Goal: Book appointment/travel/reservation

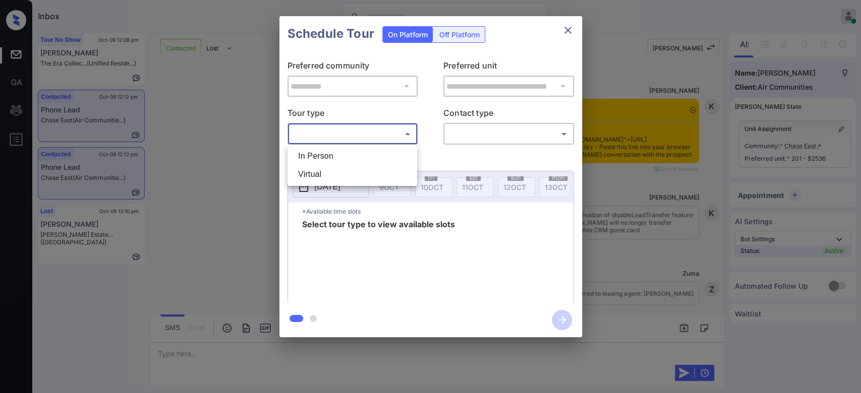
scroll to position [1657, 0]
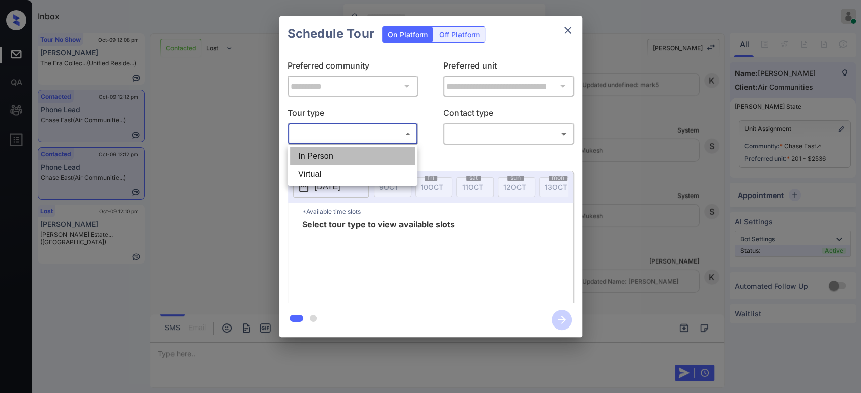
click at [324, 158] on li "In Person" at bounding box center [352, 156] width 125 height 18
type input "********"
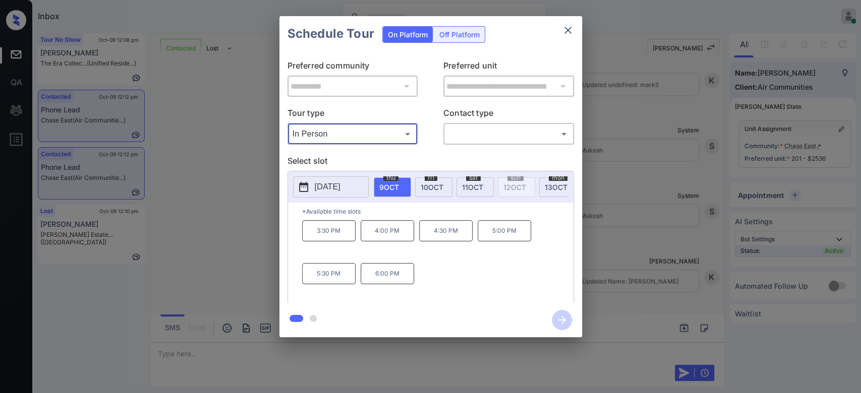
click at [341, 184] on p "2025-10-09" at bounding box center [328, 187] width 26 height 12
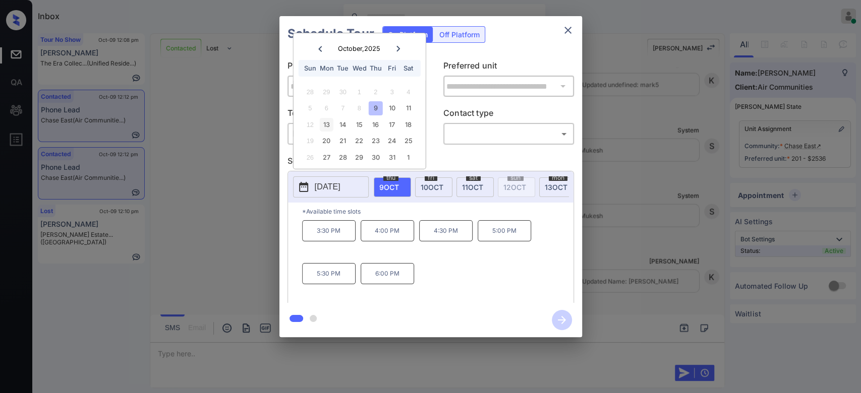
click at [329, 125] on div "13" at bounding box center [327, 125] width 14 height 14
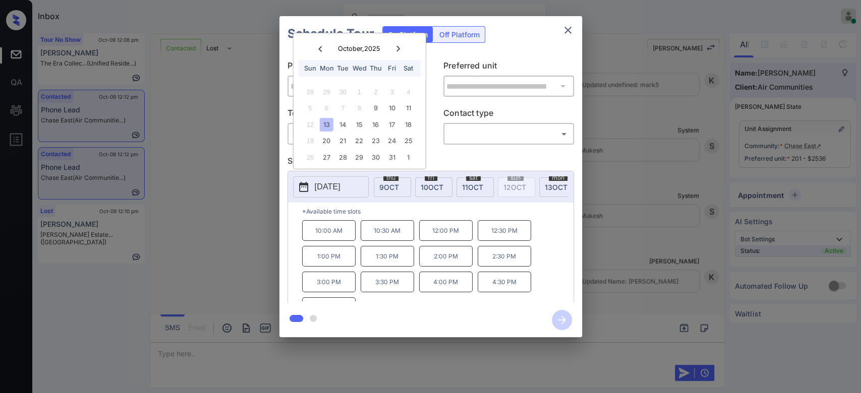
click at [566, 31] on icon "close" at bounding box center [567, 30] width 7 height 7
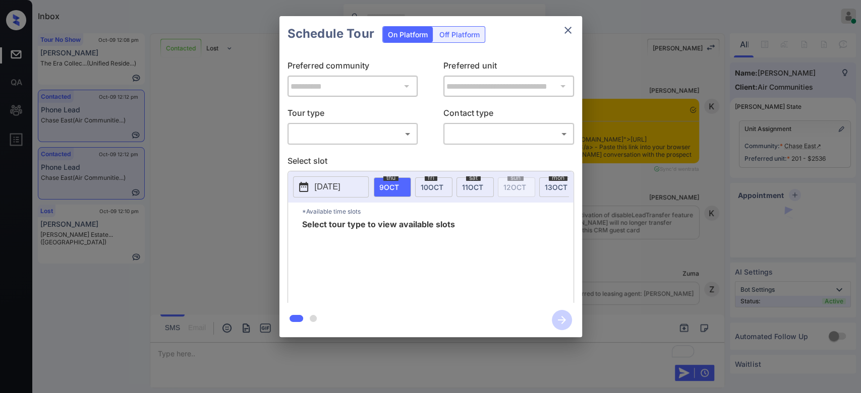
scroll to position [1219, 0]
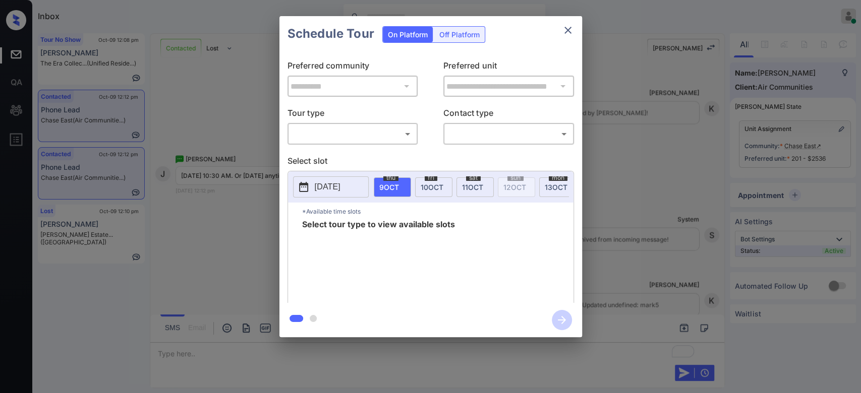
click at [408, 127] on body "Inbox Mukesh Online Set yourself offline Set yourself on break Profile Switch t…" at bounding box center [430, 196] width 861 height 393
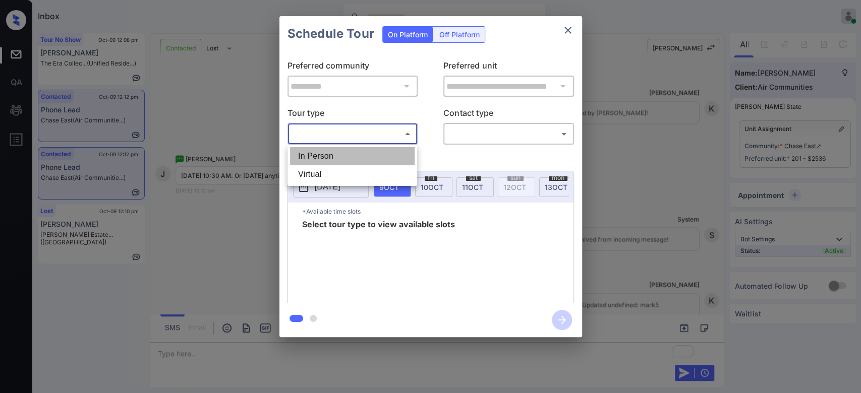
click at [332, 159] on li "In Person" at bounding box center [352, 156] width 125 height 18
type input "********"
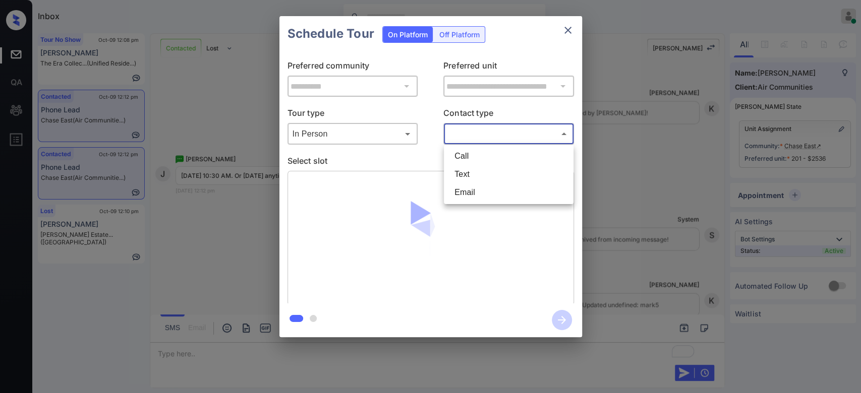
click at [481, 131] on body "Inbox Mukesh Online Set yourself offline Set yourself on break Profile Switch t…" at bounding box center [430, 196] width 861 height 393
click at [459, 176] on li "Text" at bounding box center [508, 174] width 125 height 18
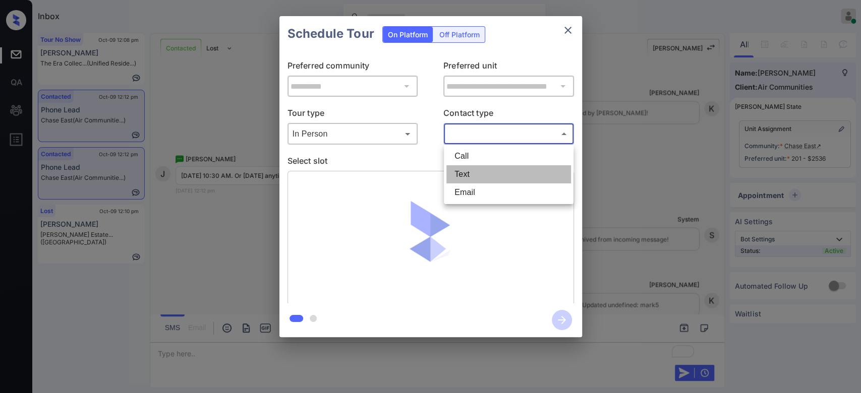
type input "****"
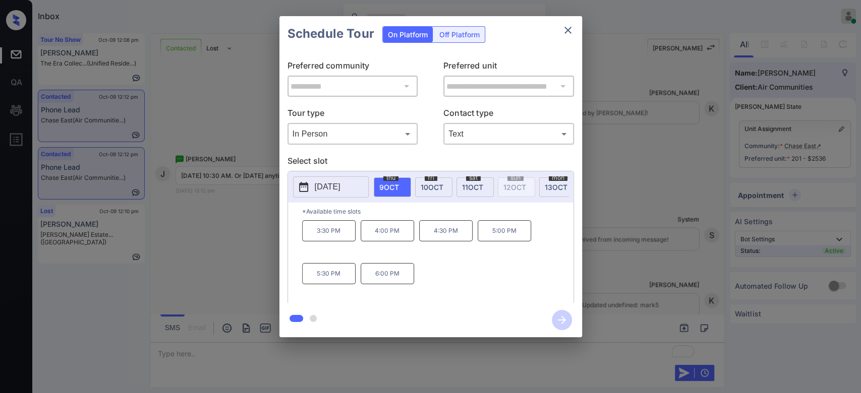
click at [545, 188] on span "13 OCT" at bounding box center [556, 187] width 23 height 9
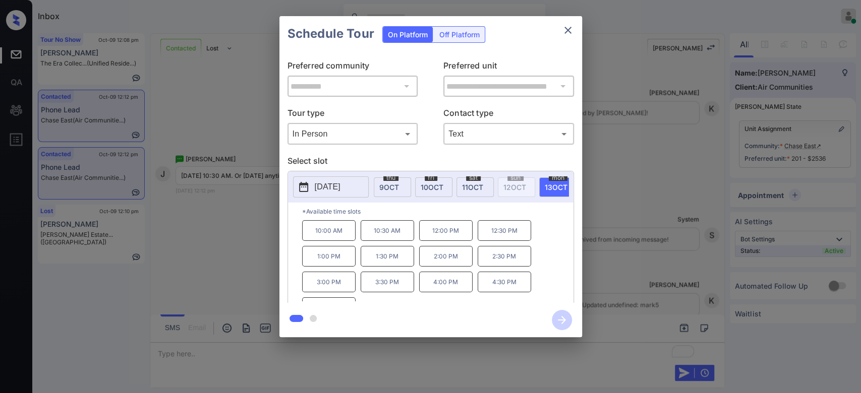
click at [390, 236] on p "10:30 AM" at bounding box center [387, 230] width 53 height 21
click at [570, 323] on icon "button" at bounding box center [562, 320] width 20 height 20
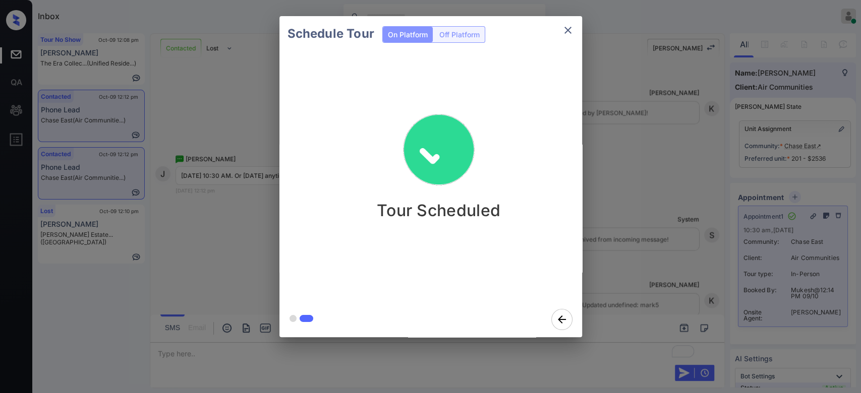
click at [650, 139] on div "Schedule Tour On Platform Off Platform Tour Scheduled" at bounding box center [430, 177] width 861 height 354
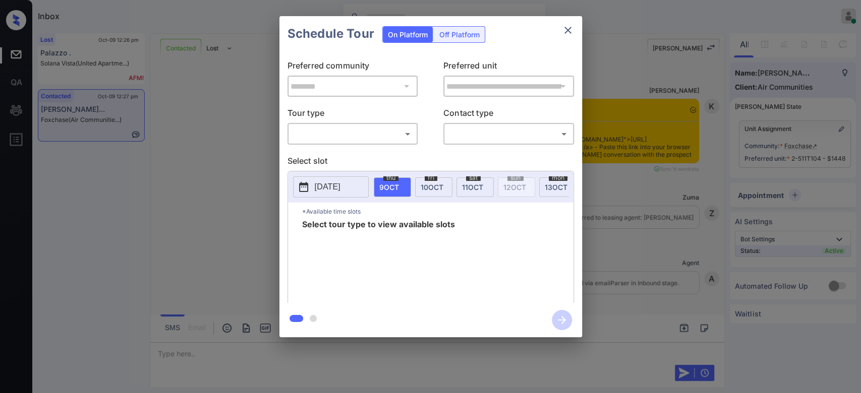
scroll to position [1168, 0]
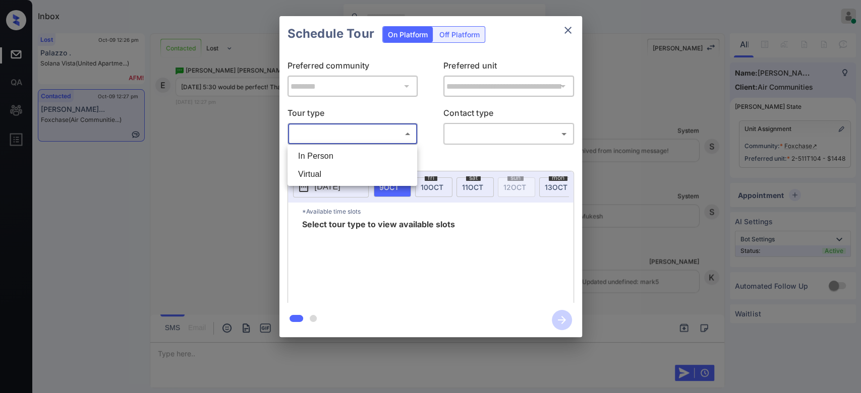
drag, startPoint x: 364, startPoint y: 134, endPoint x: 320, endPoint y: 160, distance: 51.1
click at [320, 160] on body "Inbox Mukesh Online Set yourself offline Set yourself on break Profile Switch t…" at bounding box center [430, 196] width 861 height 393
click at [320, 160] on li "In Person" at bounding box center [352, 156] width 125 height 18
type input "********"
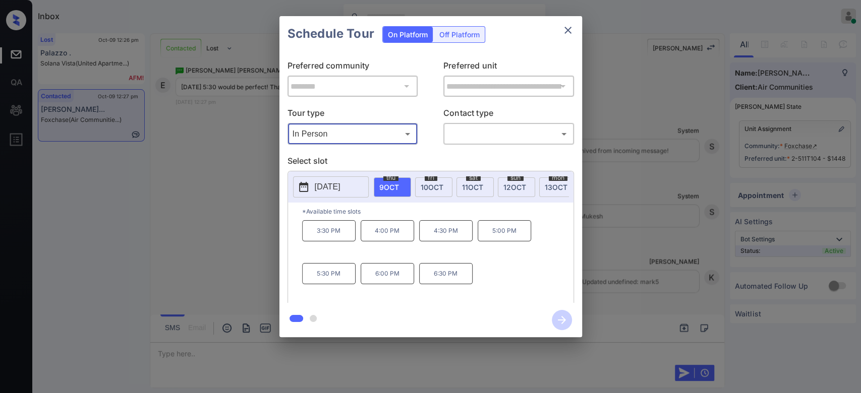
click at [341, 186] on p "[DATE]" at bounding box center [328, 187] width 26 height 12
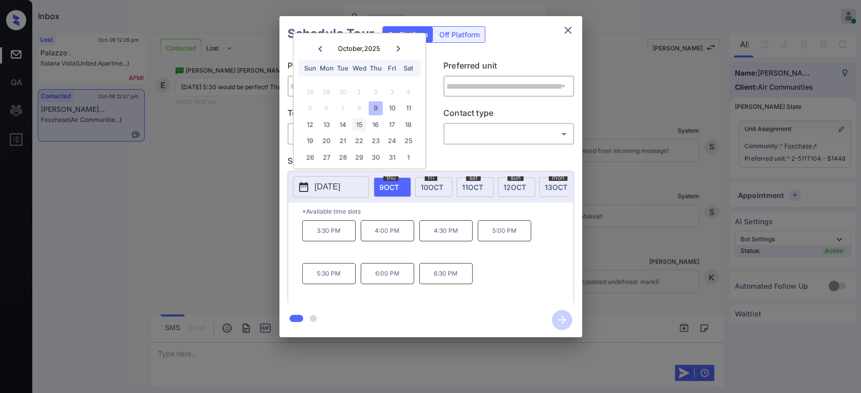
click at [360, 125] on div "15" at bounding box center [360, 125] width 14 height 14
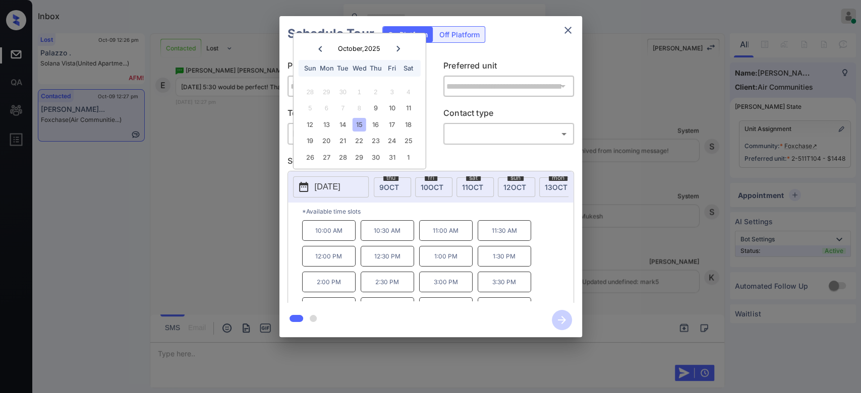
scroll to position [16, 0]
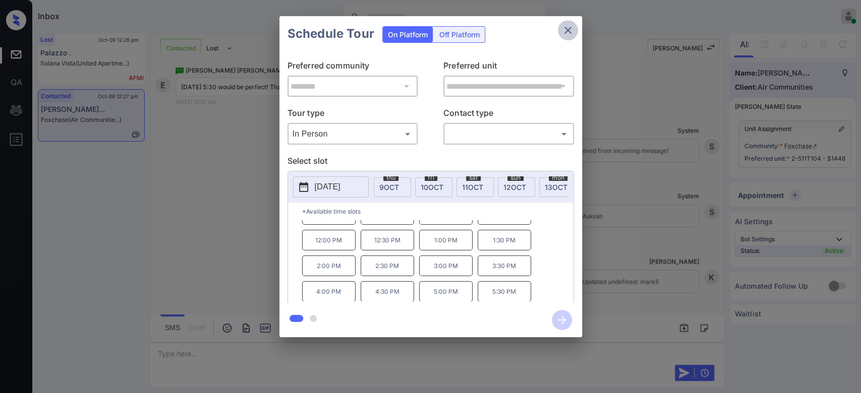
click at [567, 29] on icon "close" at bounding box center [568, 30] width 12 height 12
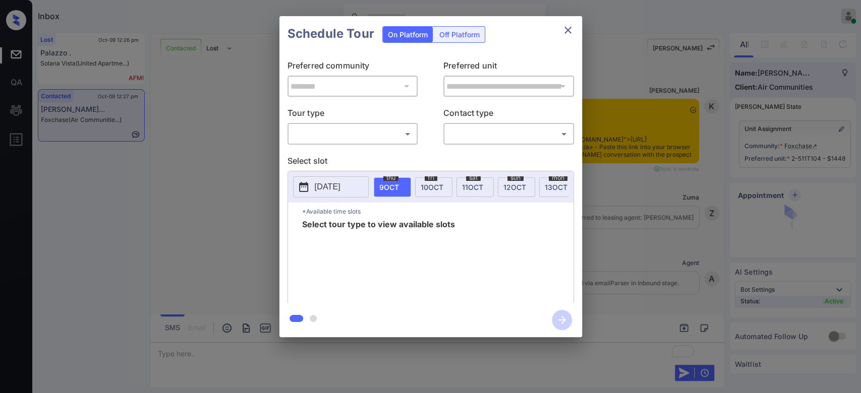
scroll to position [1228, 0]
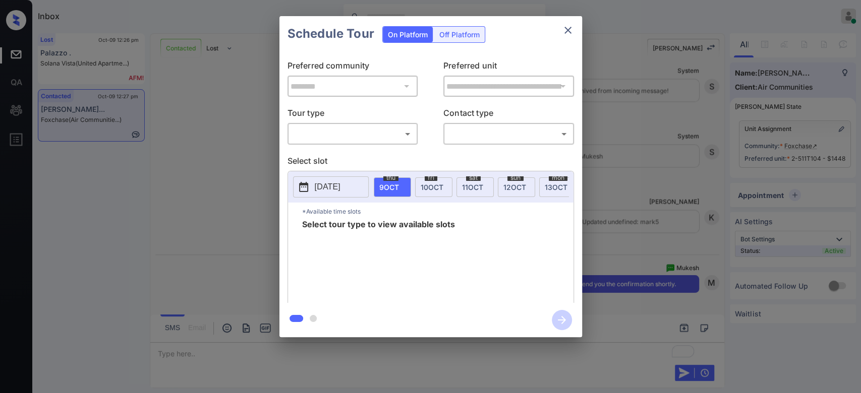
click at [318, 143] on div "​ ​" at bounding box center [353, 134] width 131 height 22
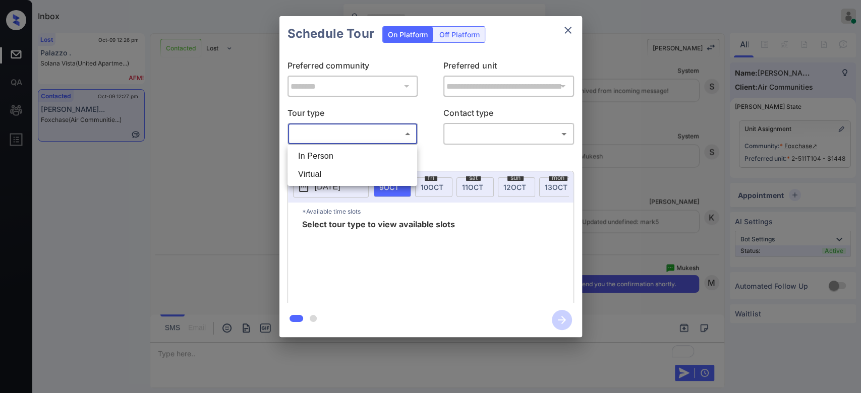
click at [317, 136] on body "Inbox Mukesh Online Set yourself offline Set yourself on break Profile Switch t…" at bounding box center [430, 196] width 861 height 393
click at [316, 155] on li "In Person" at bounding box center [352, 156] width 125 height 18
type input "********"
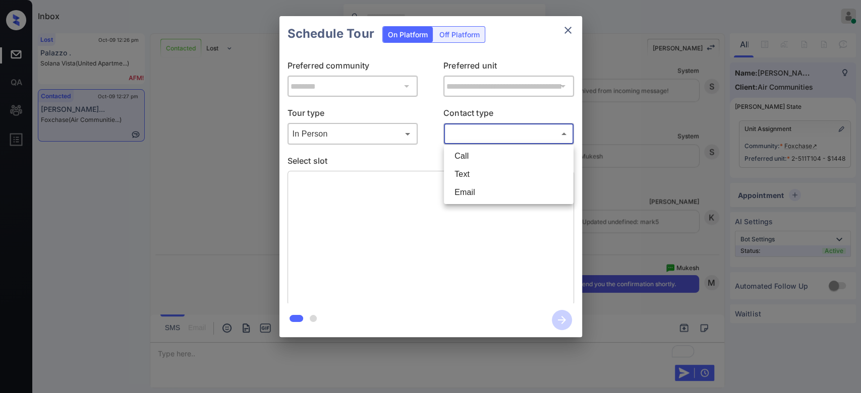
drag, startPoint x: 483, startPoint y: 138, endPoint x: 475, endPoint y: 180, distance: 42.1
click at [475, 180] on body "Inbox Mukesh Online Set yourself offline Set yourself on break Profile Switch t…" at bounding box center [430, 196] width 861 height 393
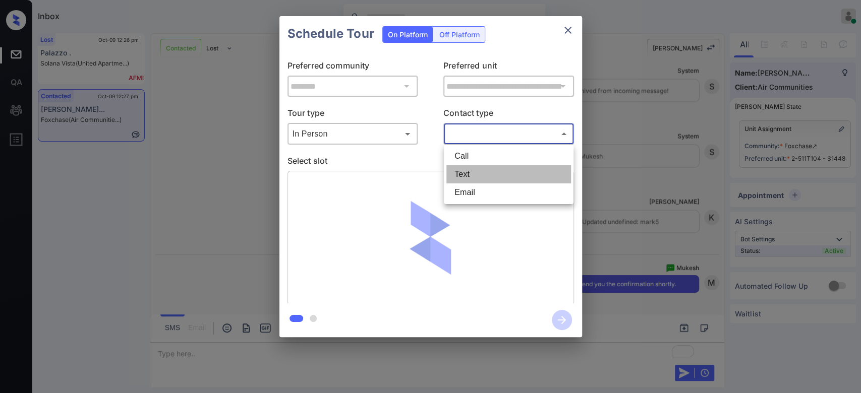
click at [475, 180] on li "Text" at bounding box center [508, 174] width 125 height 18
type input "****"
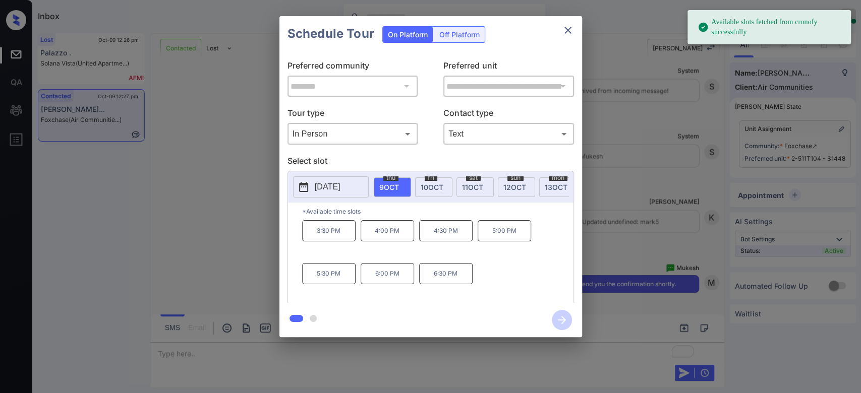
click at [336, 185] on p "[DATE]" at bounding box center [328, 187] width 26 height 12
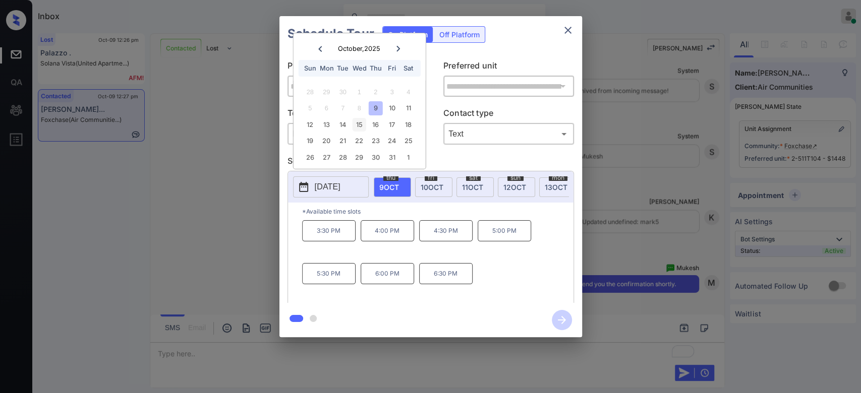
click at [364, 120] on div "15" at bounding box center [360, 125] width 14 height 14
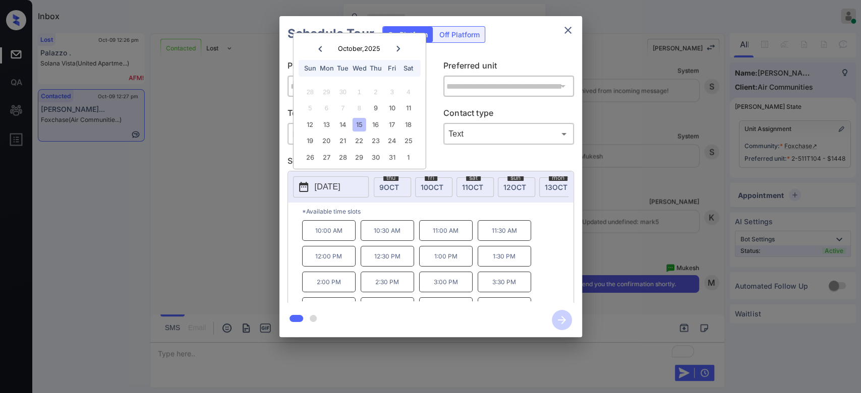
scroll to position [16, 0]
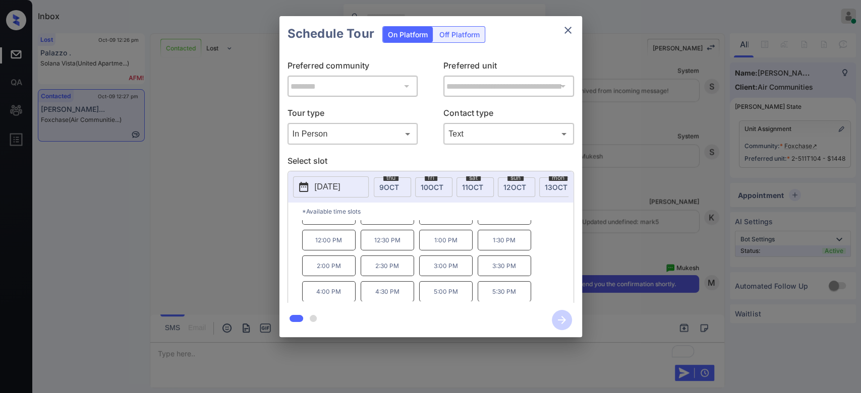
click at [500, 296] on p "5:30 PM" at bounding box center [504, 291] width 53 height 21
click at [565, 322] on icon "button" at bounding box center [562, 320] width 20 height 20
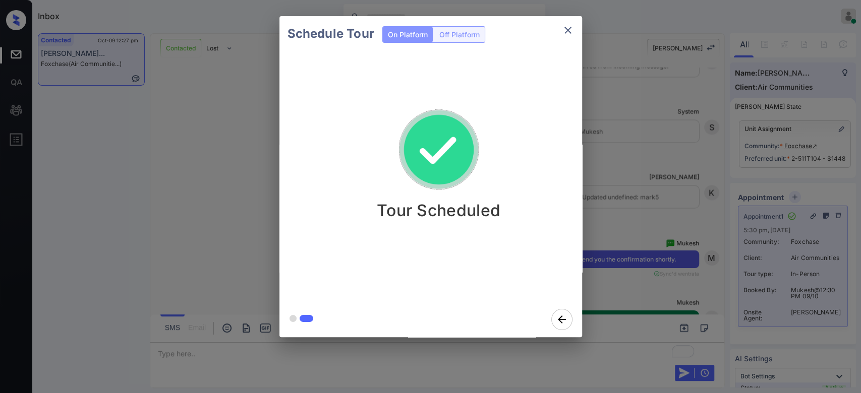
click at [649, 225] on div "Schedule Tour On Platform Off Platform Tour Scheduled" at bounding box center [430, 177] width 861 height 354
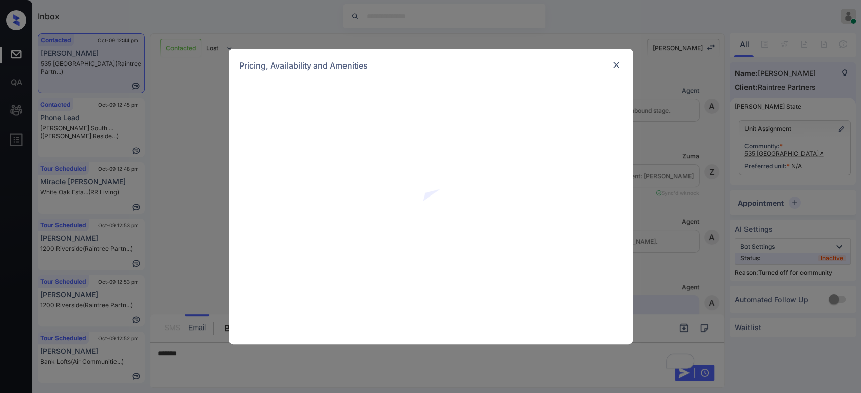
scroll to position [620, 0]
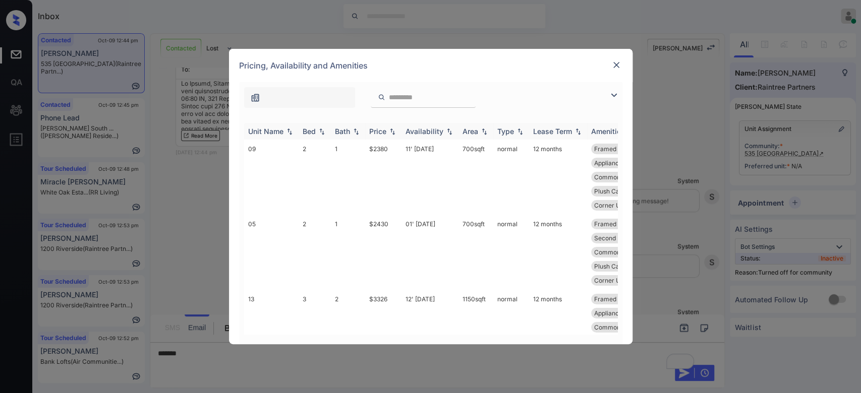
click at [385, 134] on div "Price" at bounding box center [377, 131] width 17 height 9
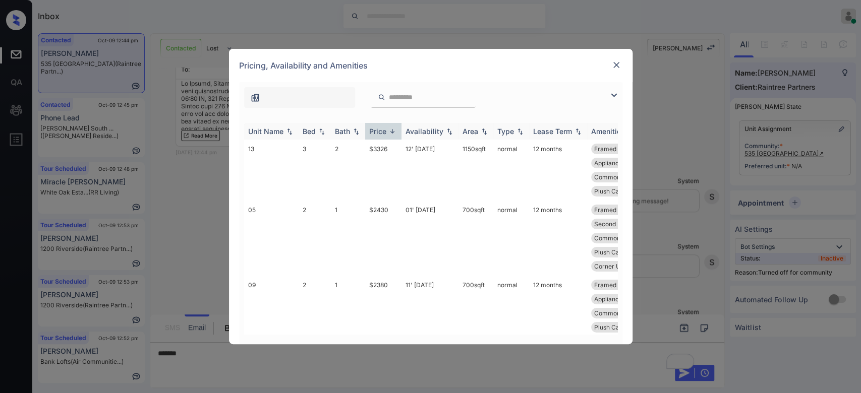
click at [385, 134] on div "Price" at bounding box center [377, 131] width 17 height 9
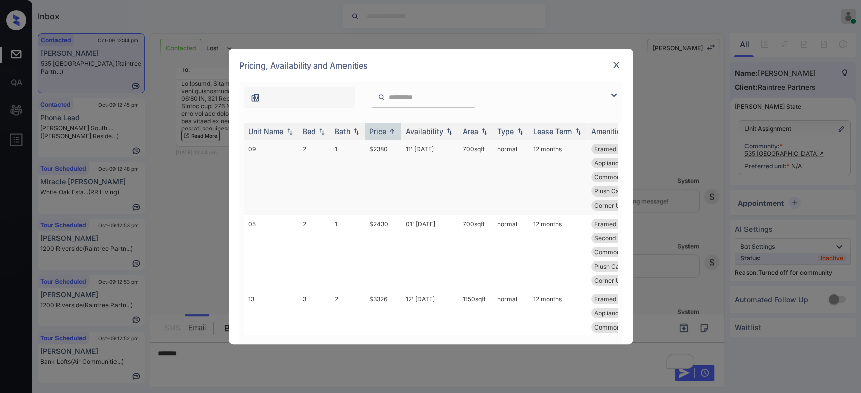
click at [378, 149] on td "$2380" at bounding box center [383, 177] width 36 height 75
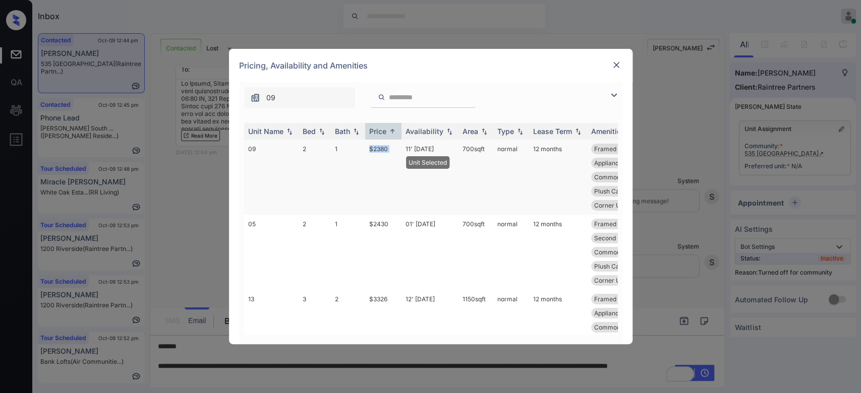
click at [378, 149] on td "$2380" at bounding box center [383, 177] width 36 height 75
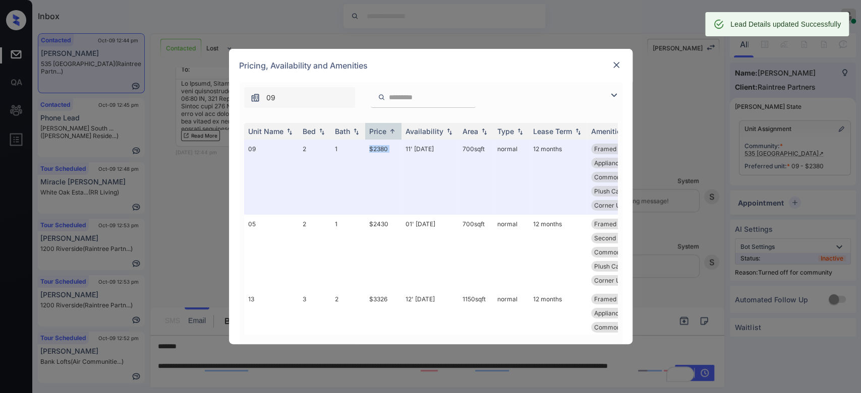
click at [615, 67] on img at bounding box center [616, 65] width 10 height 10
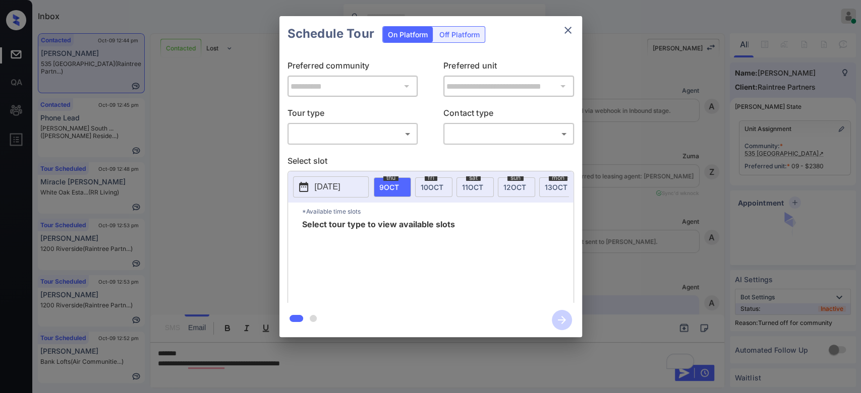
scroll to position [620, 0]
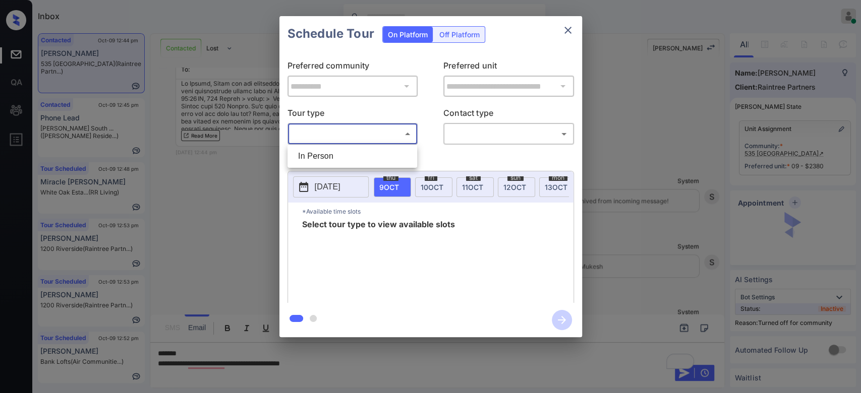
click at [322, 130] on body "Inbox Mukesh Online Set yourself offline Set yourself on break Profile Switch t…" at bounding box center [430, 196] width 861 height 393
click at [314, 150] on li "In Person" at bounding box center [352, 156] width 125 height 18
type input "********"
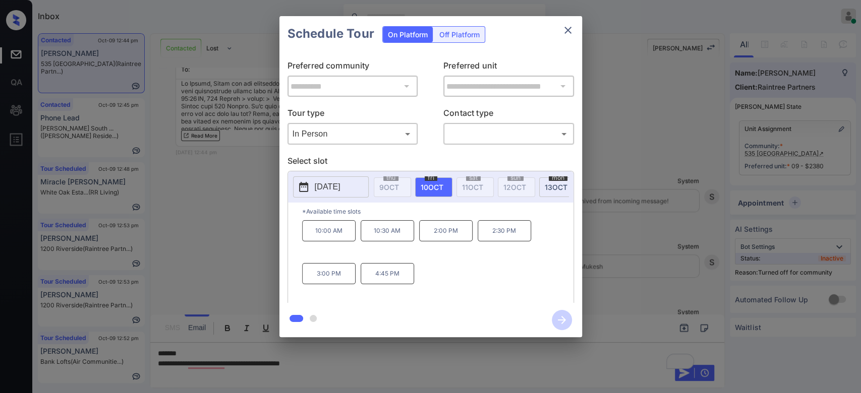
click at [553, 180] on div "mon 13 OCT" at bounding box center [557, 188] width 37 height 20
click at [222, 191] on div "**********" at bounding box center [430, 177] width 861 height 354
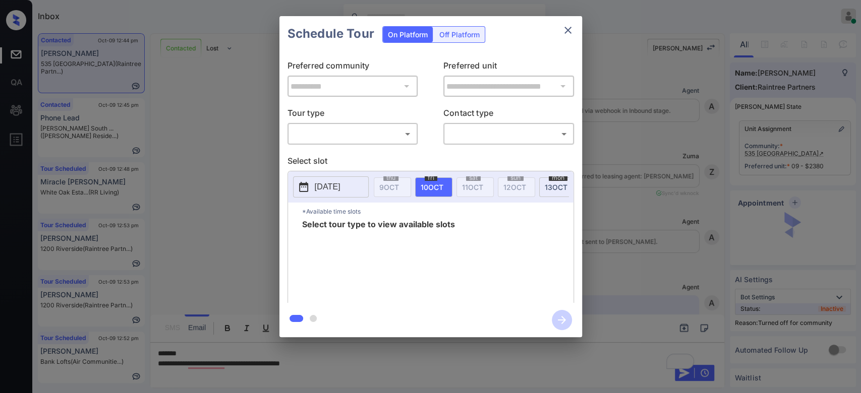
scroll to position [620, 0]
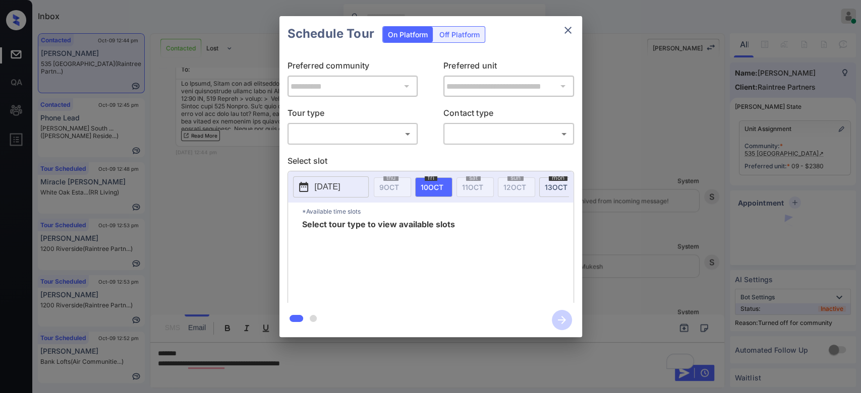
click at [373, 135] on body "Inbox Mukesh Online Set yourself offline Set yourself on break Profile Switch t…" at bounding box center [430, 196] width 861 height 393
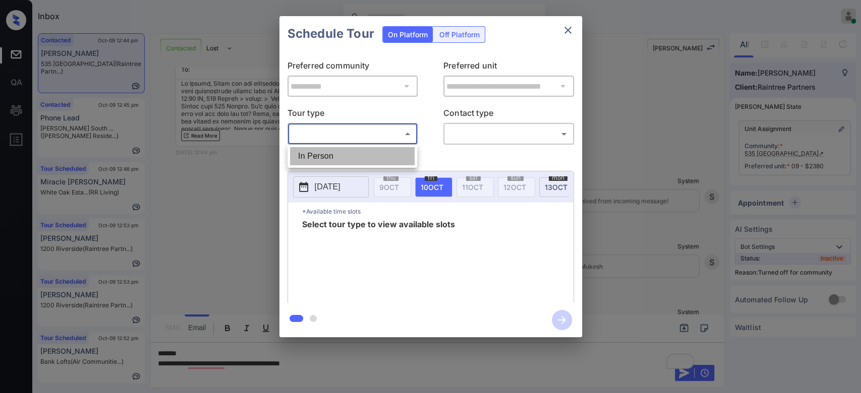
click at [328, 152] on li "In Person" at bounding box center [352, 156] width 125 height 18
type input "********"
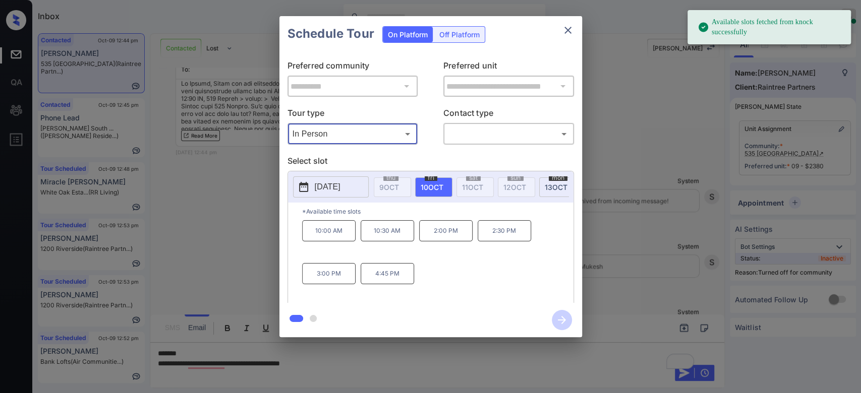
click at [545, 179] on div "mon 13 OCT" at bounding box center [557, 188] width 37 height 20
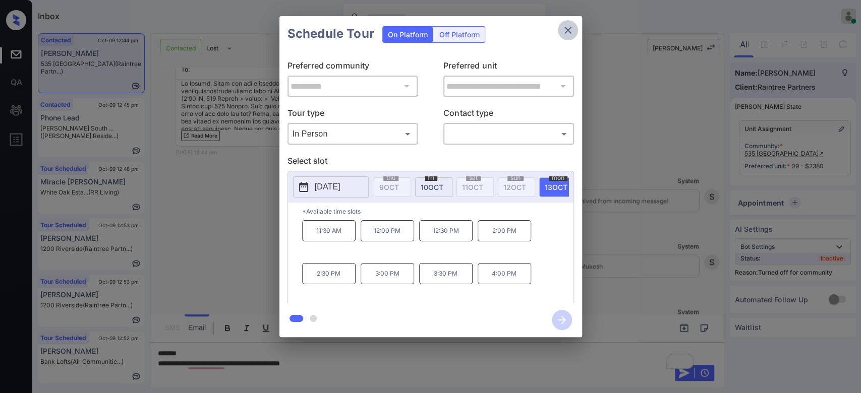
click at [573, 33] on icon "close" at bounding box center [568, 30] width 12 height 12
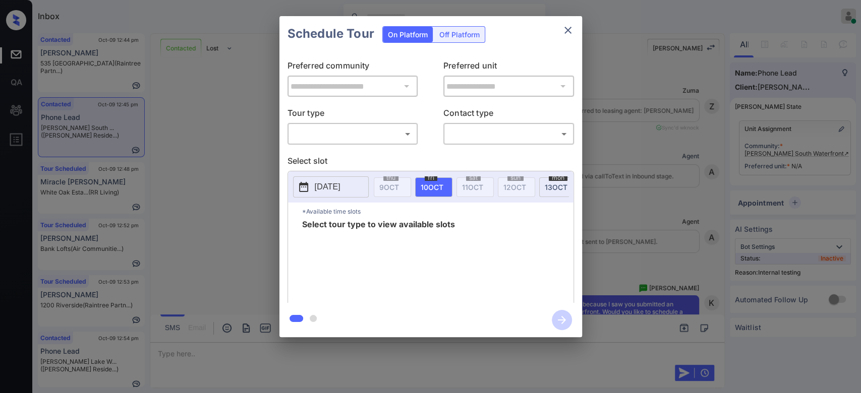
scroll to position [884, 0]
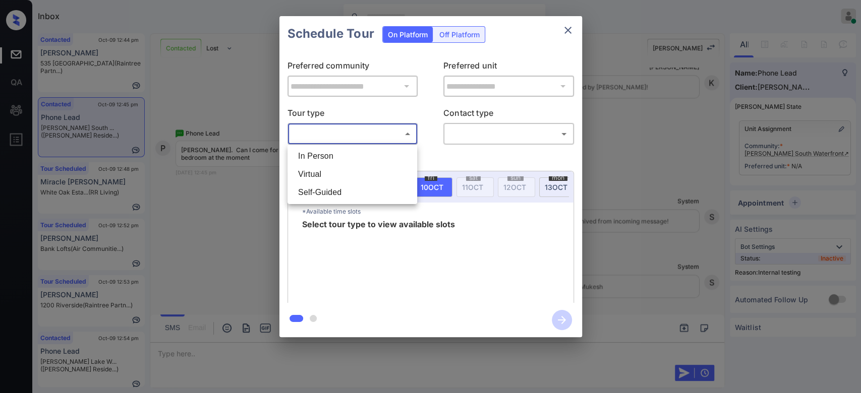
click at [386, 132] on body "Inbox Mukesh Online Set yourself offline Set yourself on break Profile Switch t…" at bounding box center [430, 196] width 861 height 393
click at [338, 152] on li "In Person" at bounding box center [352, 156] width 125 height 18
type input "********"
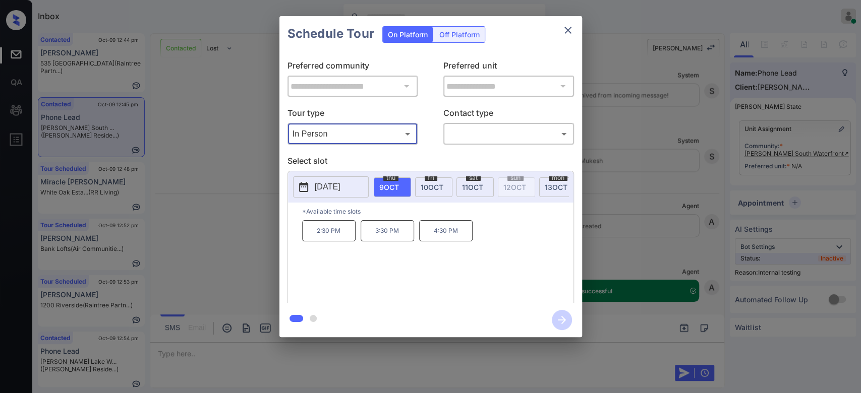
scroll to position [1015, 0]
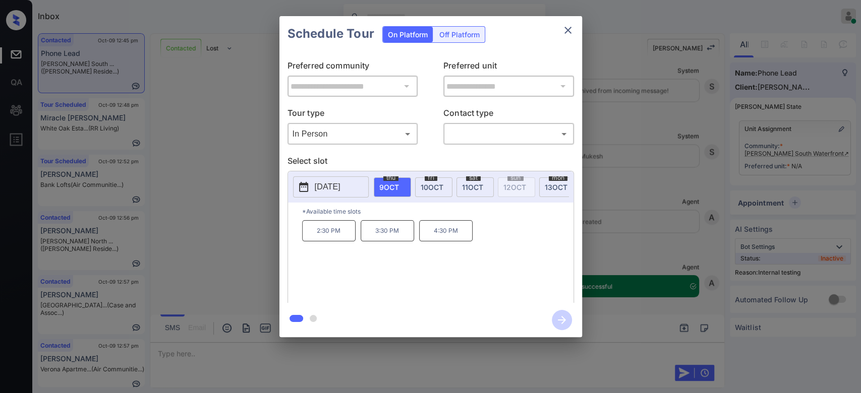
click at [646, 96] on div "**********" at bounding box center [430, 177] width 861 height 354
